Goal: Task Accomplishment & Management: Manage account settings

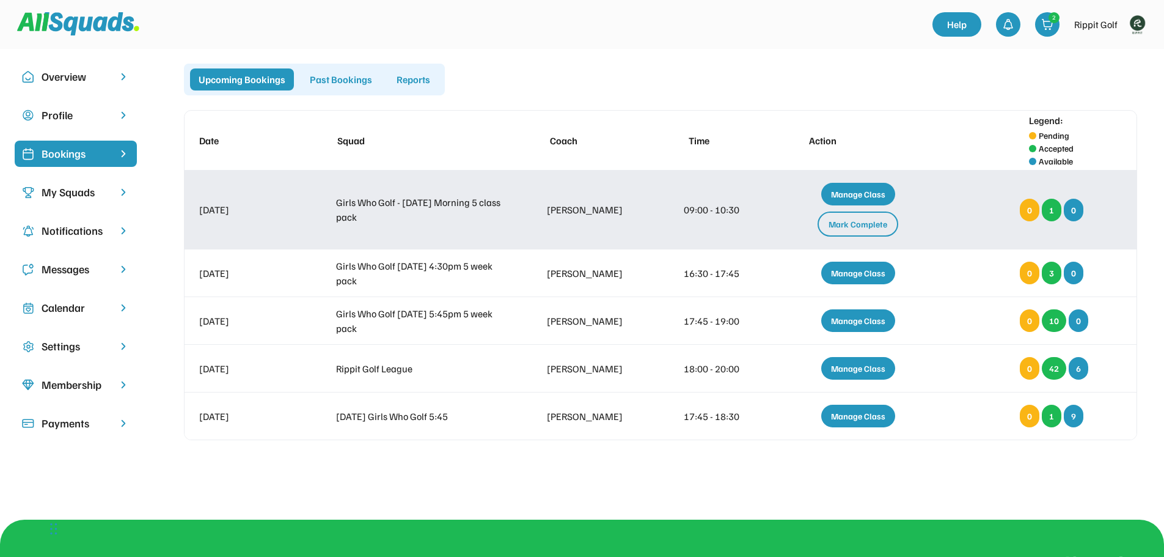
scroll to position [24, 0]
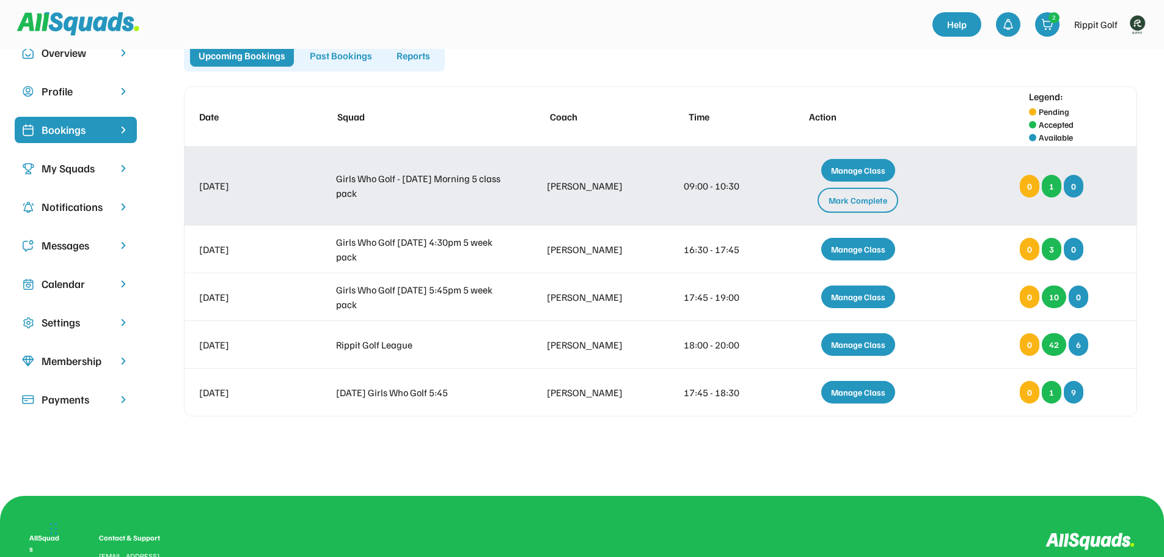
click at [867, 174] on div "Manage Class" at bounding box center [858, 170] width 74 height 23
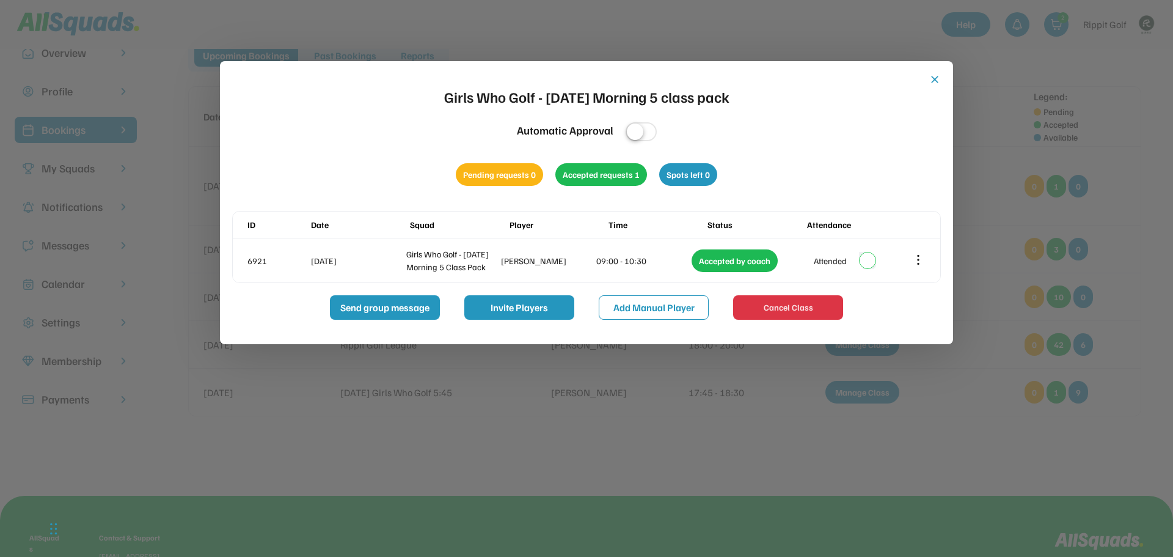
click at [940, 72] on div "close Girls Who Golf - [DATE] Morning 5 class pack Automatic Approval Pending r…" at bounding box center [586, 202] width 733 height 283
click at [928, 79] on div "close Girls Who Golf - [DATE] Morning 5 class pack Automatic Approval Pending r…" at bounding box center [586, 196] width 709 height 246
click at [937, 82] on button "close" at bounding box center [935, 79] width 12 height 12
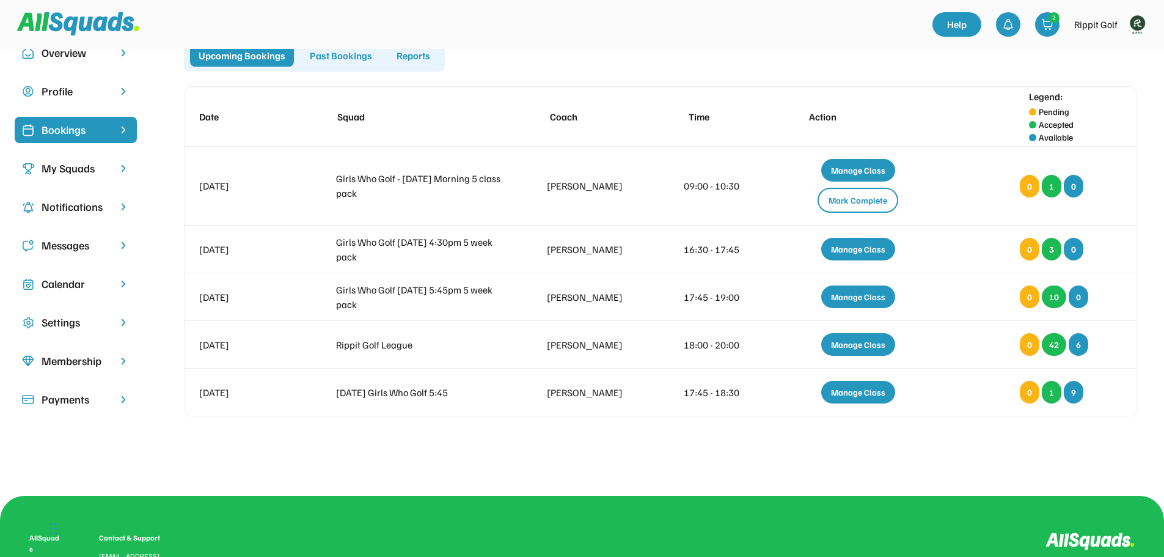
click at [72, 288] on div "Calendar" at bounding box center [76, 284] width 68 height 16
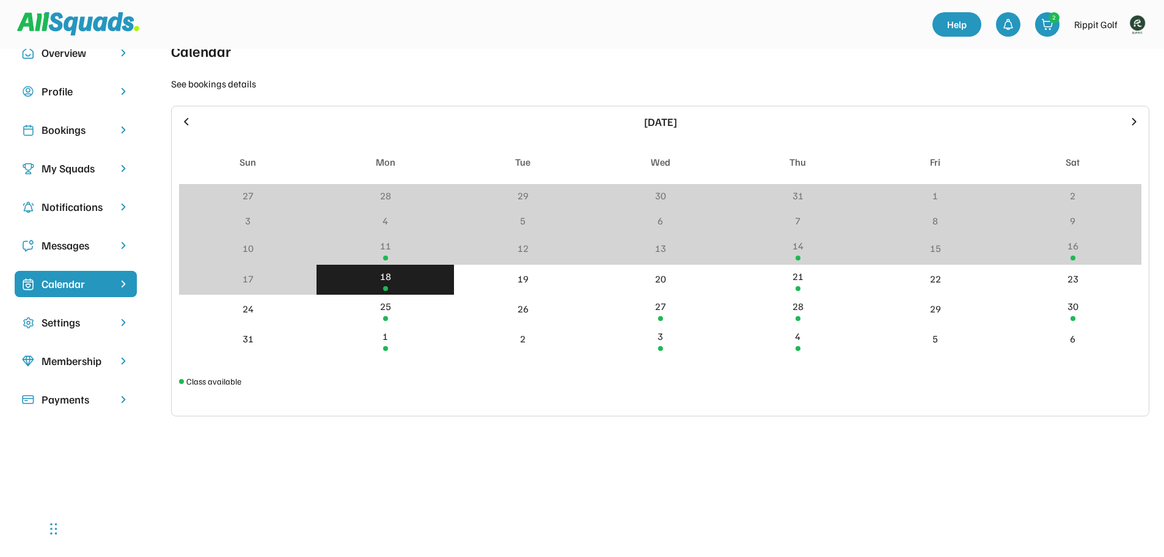
click at [417, 282] on div "18" at bounding box center [385, 280] width 137 height 30
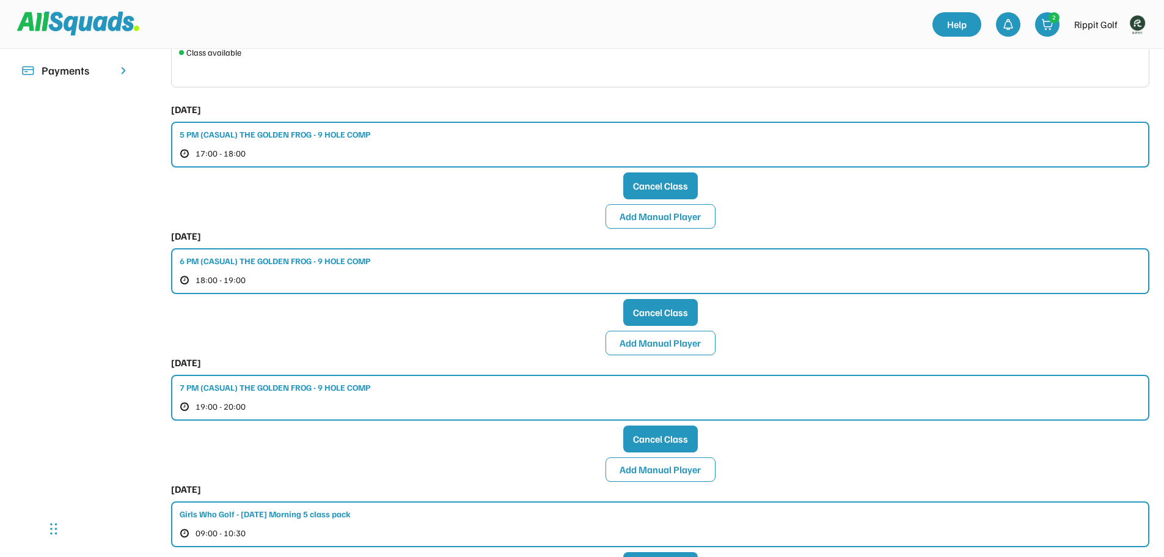
scroll to position [390, 0]
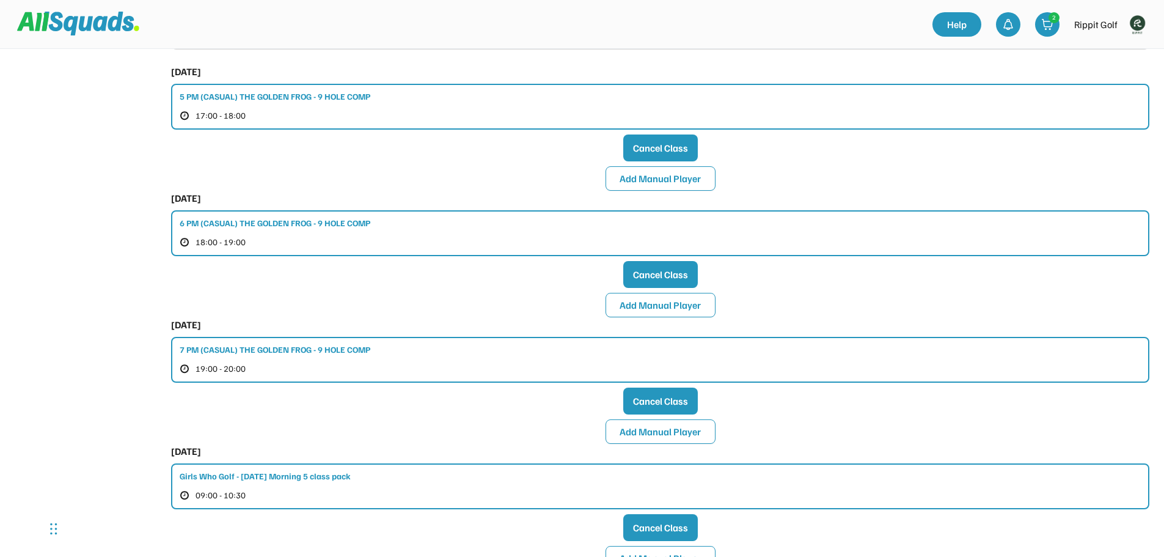
click at [620, 222] on div "6 PM (CASUAL) THE GOLDEN FROG - 9 HOLE COMP 18:00 - 19:00" at bounding box center [660, 233] width 978 height 46
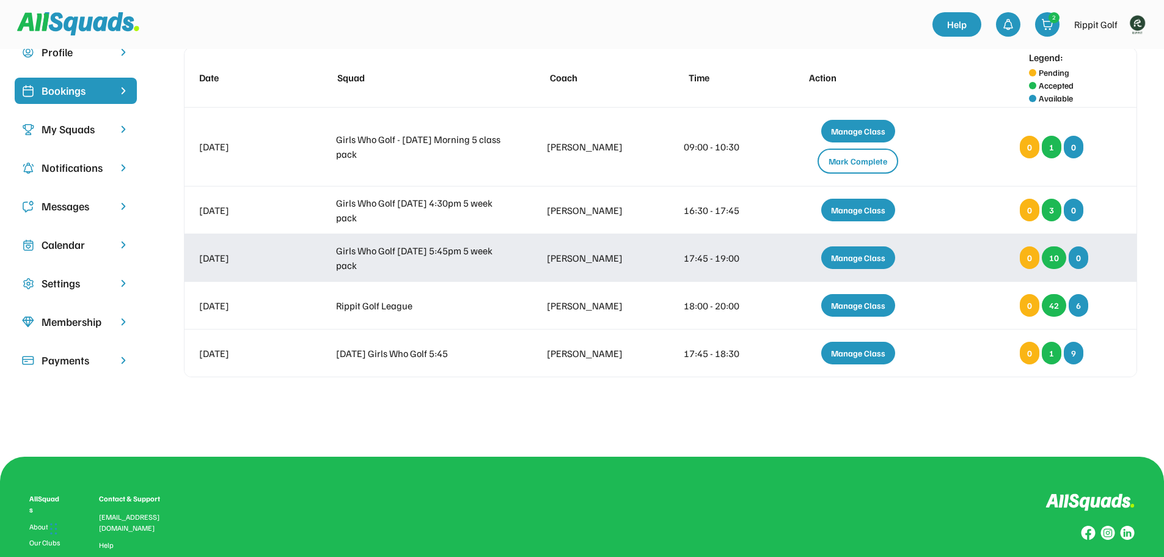
scroll to position [24, 0]
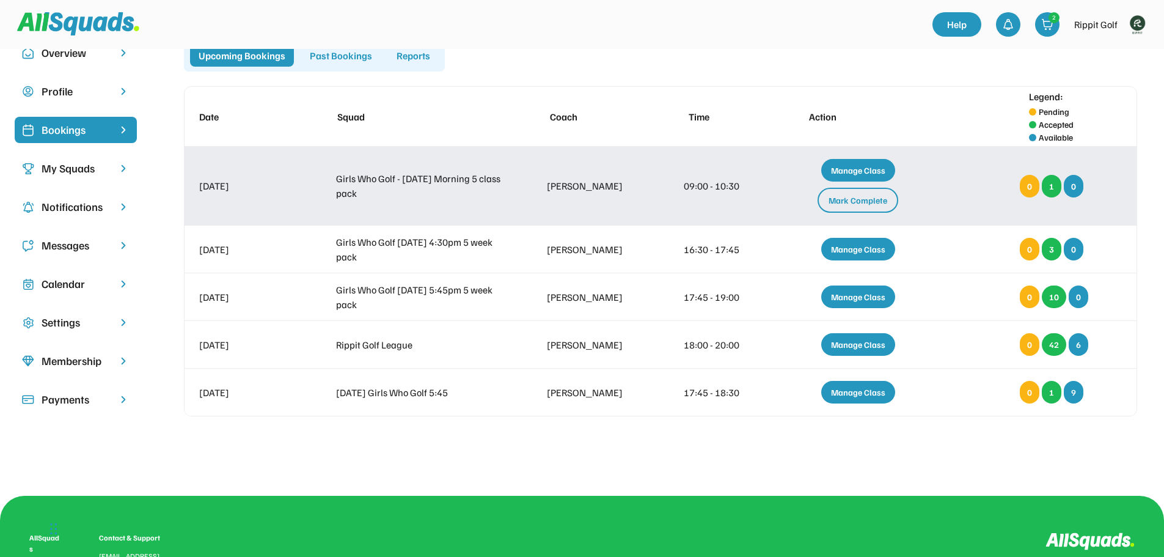
click at [854, 170] on div "Manage Class" at bounding box center [858, 170] width 74 height 23
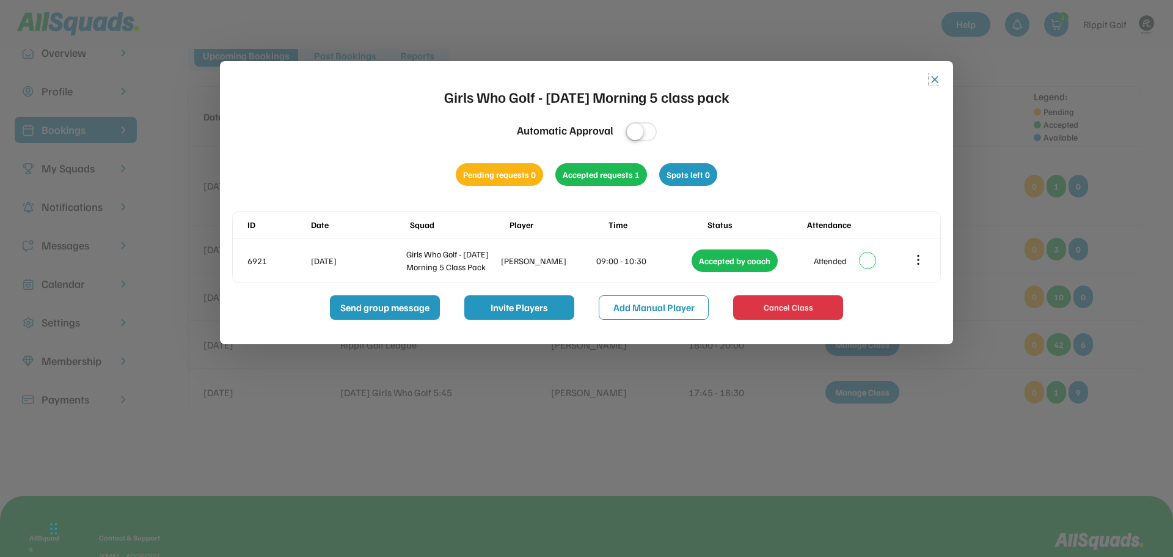
click at [933, 80] on button "close" at bounding box center [935, 79] width 12 height 12
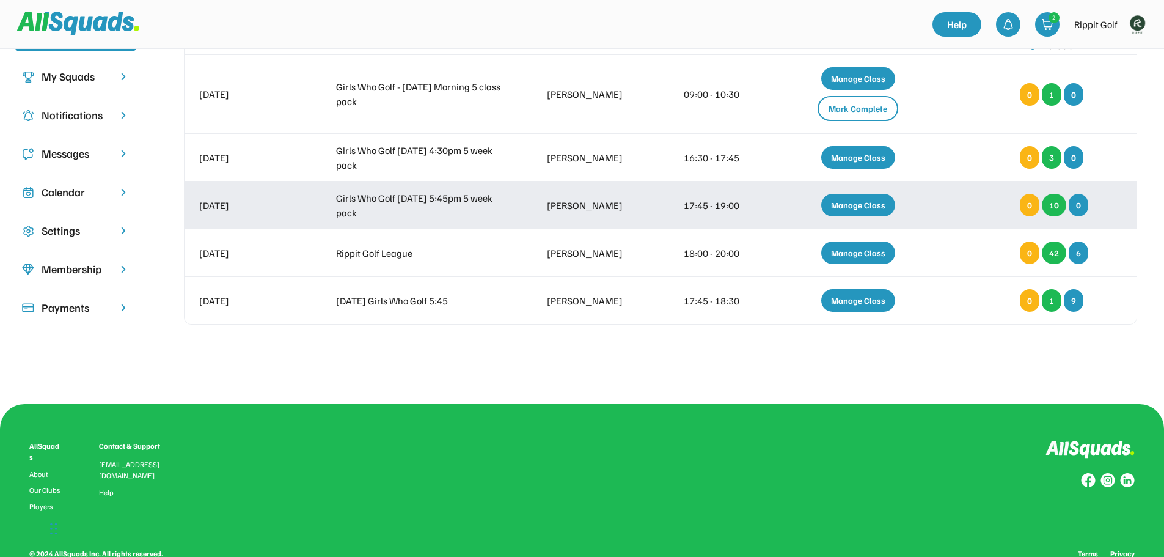
scroll to position [146, 0]
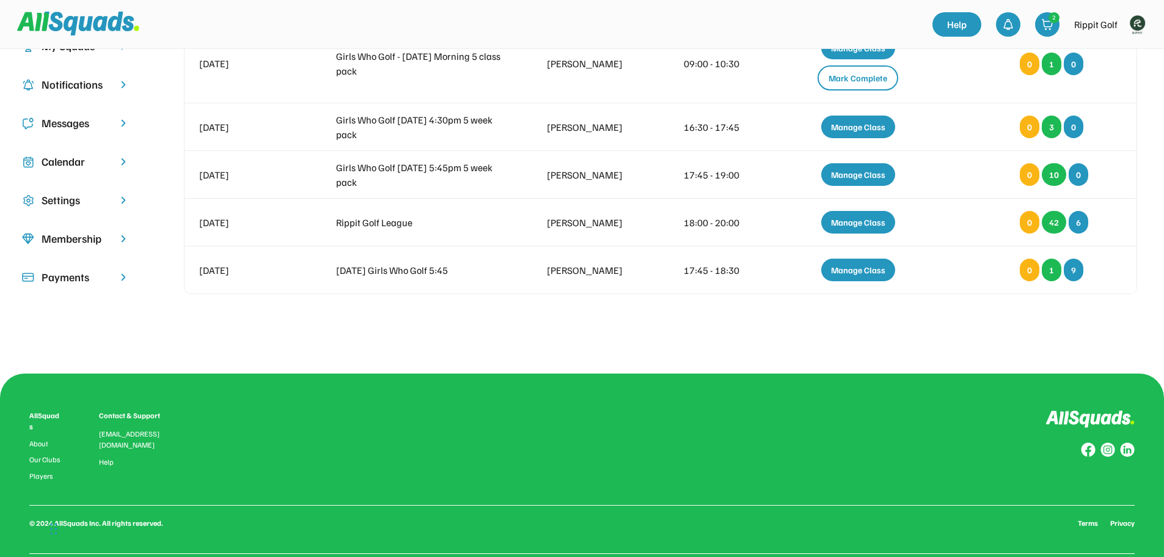
click at [78, 162] on div "Calendar" at bounding box center [76, 161] width 68 height 16
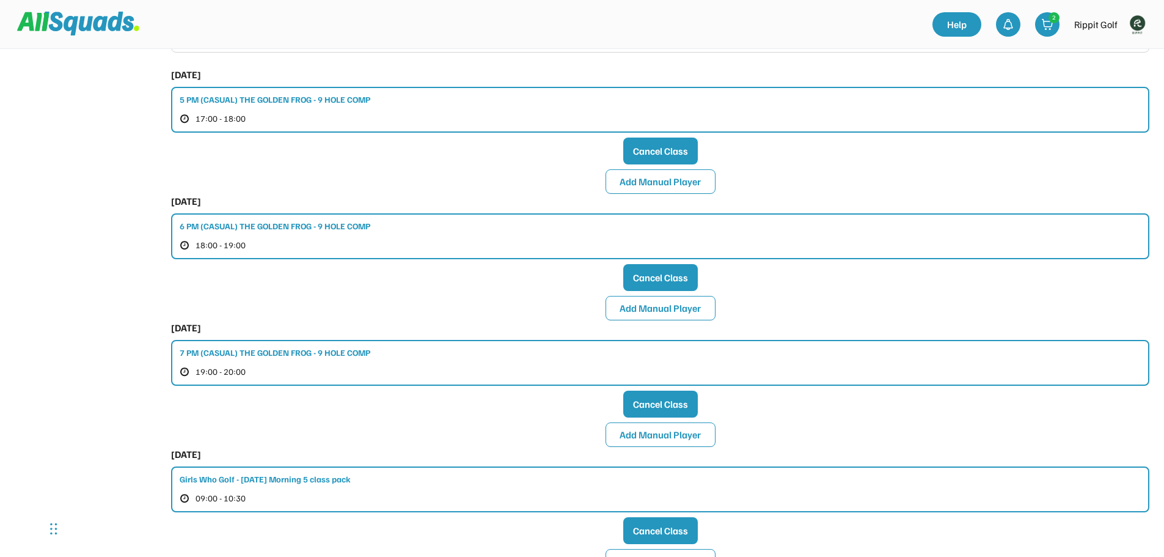
scroll to position [390, 0]
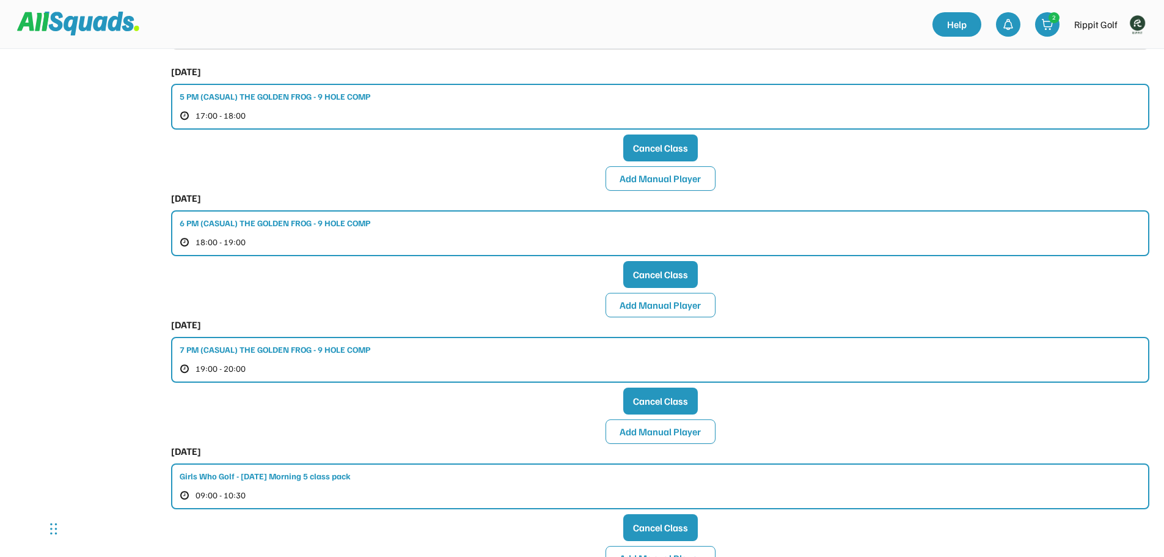
click at [405, 350] on div "7 PM (CASUAL) THE GOLDEN FROG - 9 HOLE COMP 19:00 - 20:00" at bounding box center [660, 360] width 978 height 46
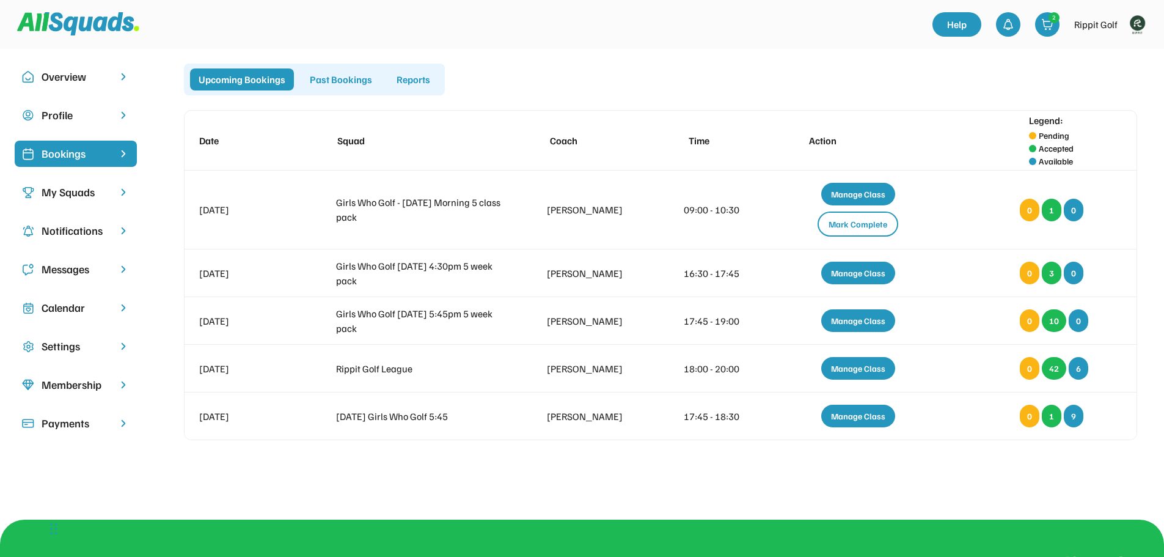
click at [339, 80] on div "Past Bookings" at bounding box center [340, 79] width 79 height 22
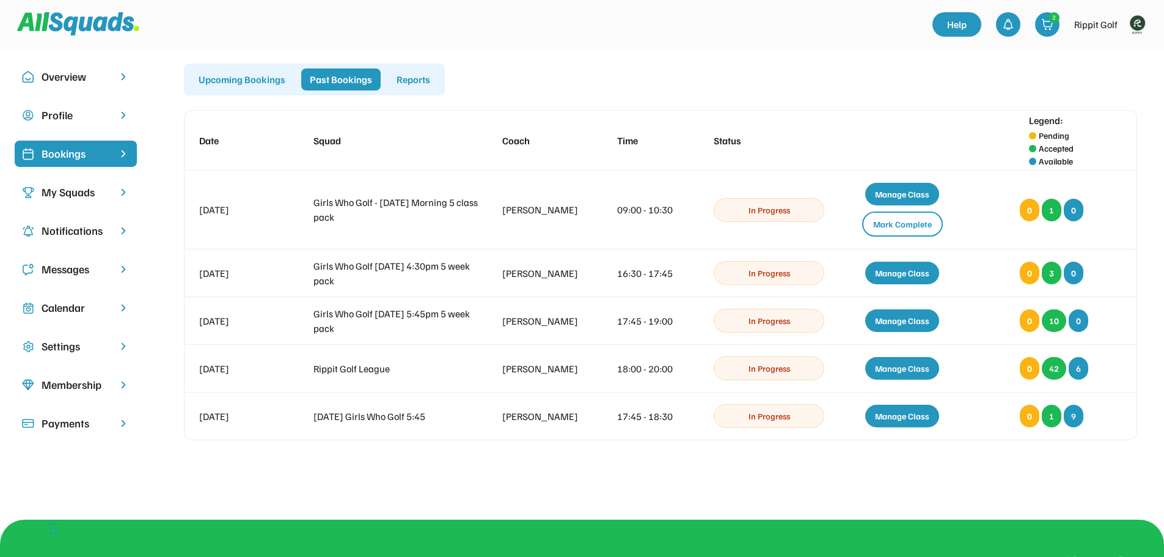
click at [224, 68] on div "Upcoming Bookings Past Bookings Reports" at bounding box center [314, 80] width 261 height 32
click at [254, 75] on div "Upcoming Bookings" at bounding box center [242, 79] width 104 height 22
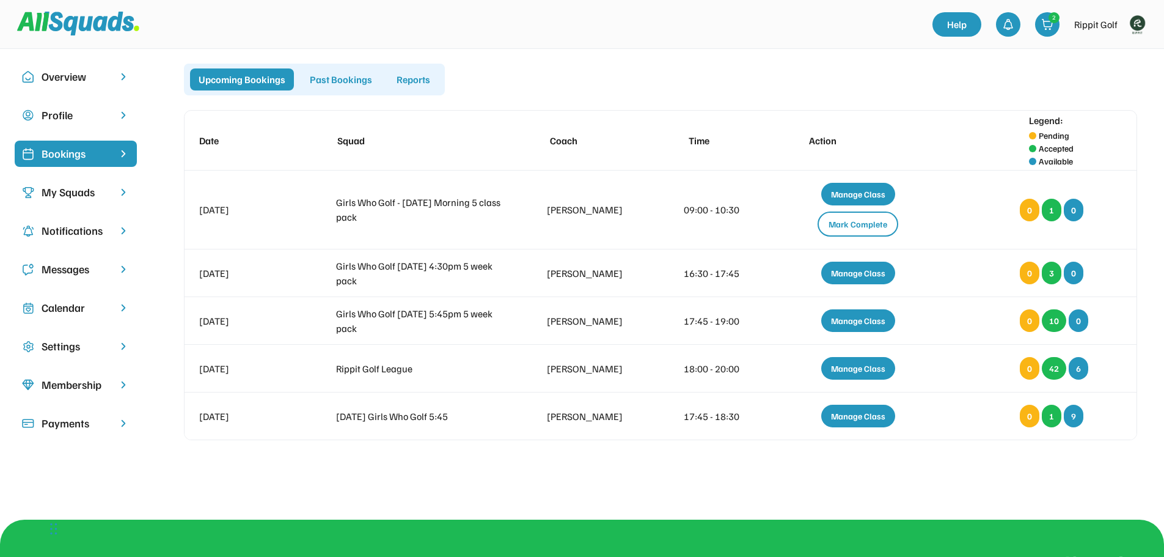
scroll to position [183, 0]
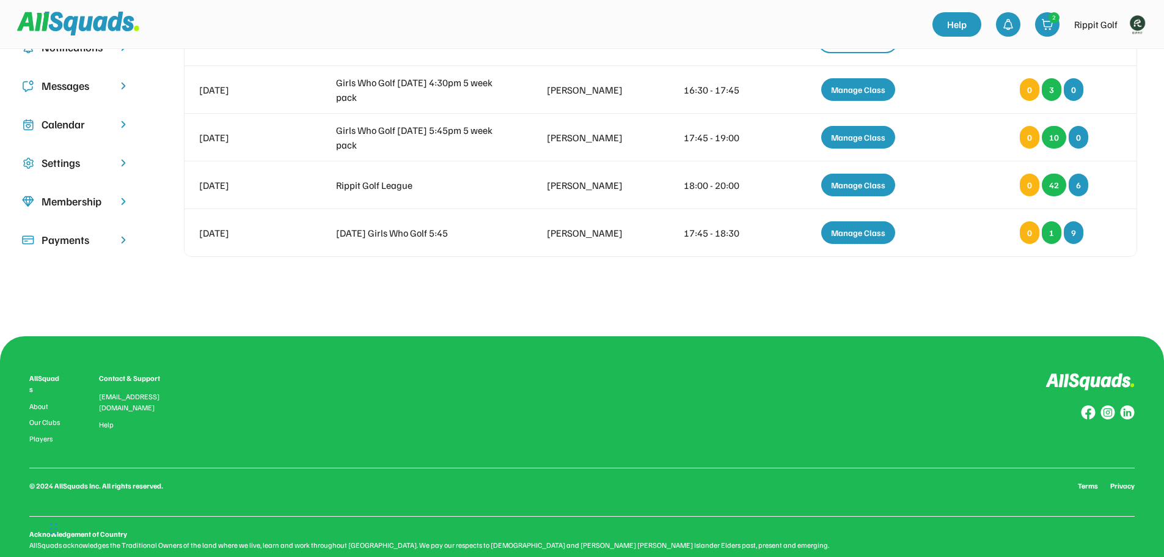
click at [111, 162] on div "Settings" at bounding box center [76, 163] width 122 height 26
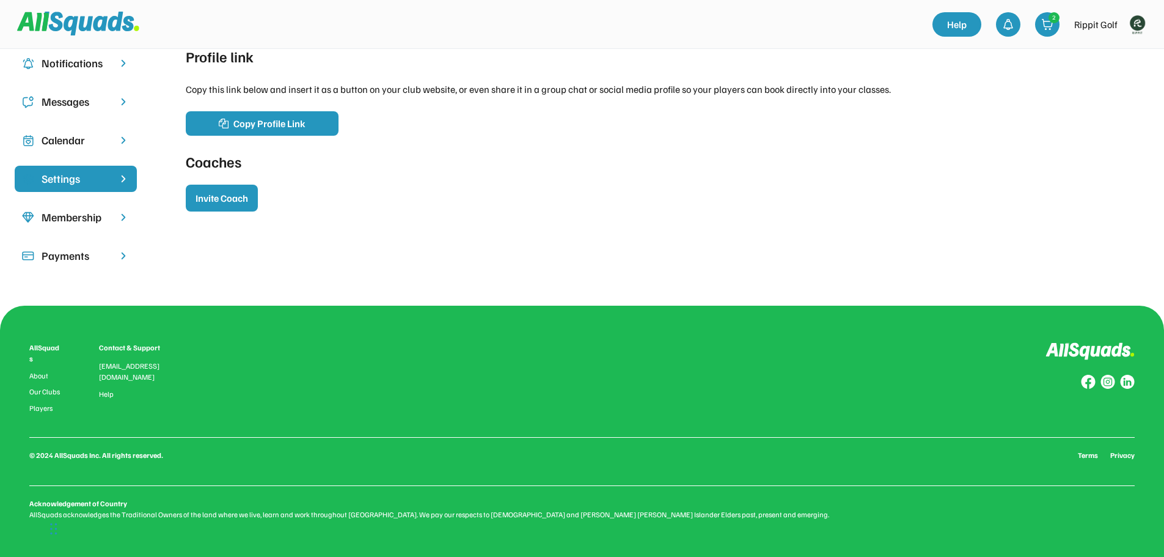
scroll to position [161, 0]
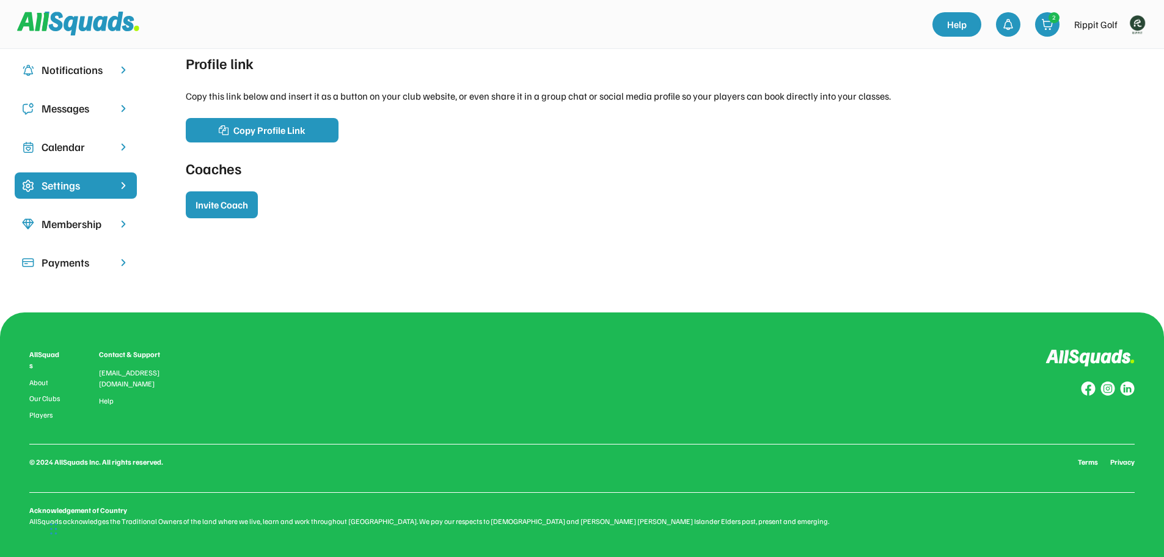
click at [104, 148] on div "Calendar" at bounding box center [76, 147] width 68 height 16
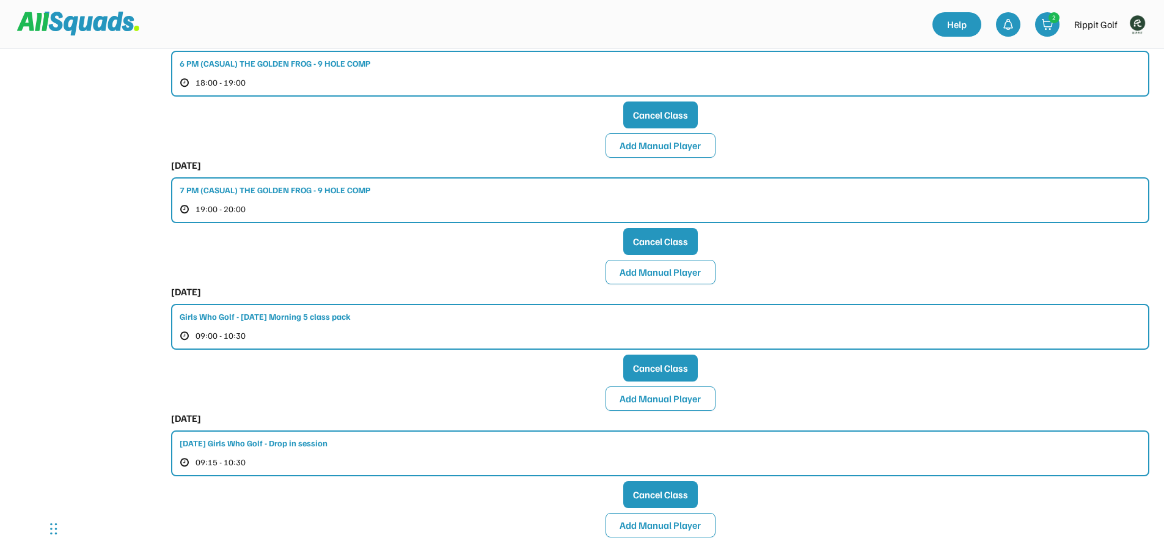
scroll to position [611, 0]
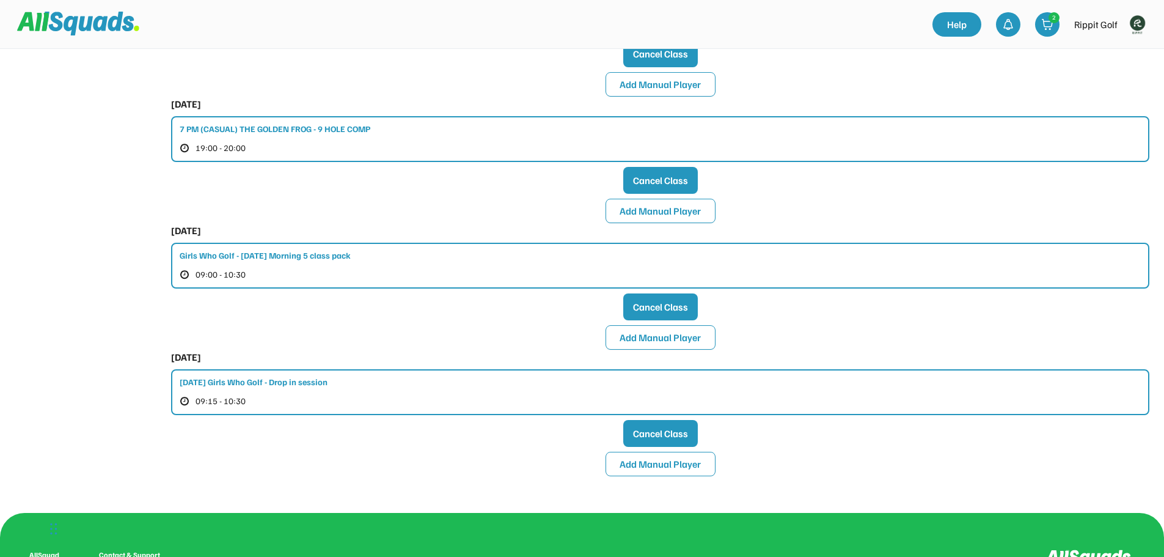
click at [316, 250] on div "Girls Who Golf - [DATE] Morning 5 class pack" at bounding box center [265, 255] width 171 height 13
